Goal: Task Accomplishment & Management: Manage account settings

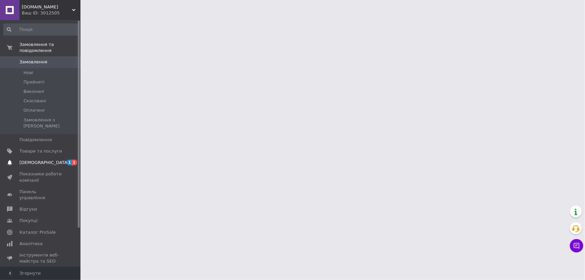
click at [34, 160] on span "[DEMOGRAPHIC_DATA]" at bounding box center [44, 163] width 50 height 6
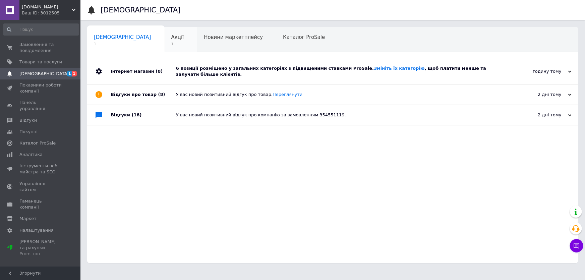
click at [171, 38] on span "Акції" at bounding box center [177, 37] width 13 height 6
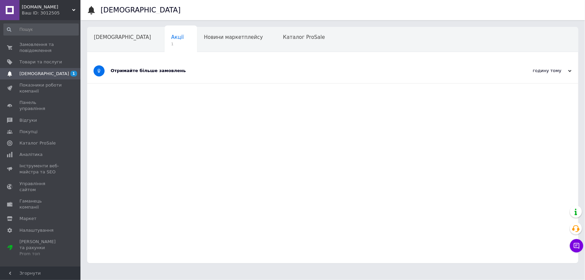
click at [161, 69] on div "Отримайте більше замовлень" at bounding box center [308, 71] width 394 height 6
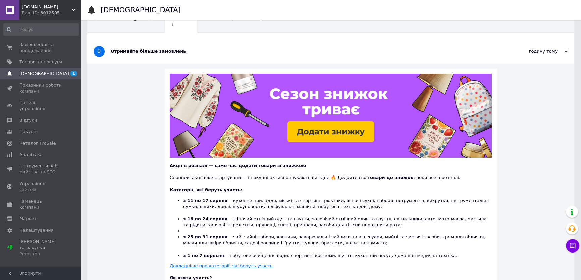
scroll to position [30, 0]
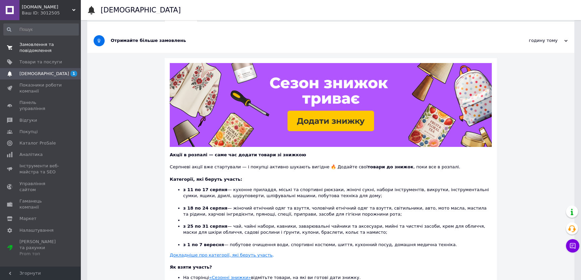
click at [21, 47] on span "Замовлення та повідомлення" at bounding box center [40, 48] width 43 height 12
